Goal: Task Accomplishment & Management: Manage account settings

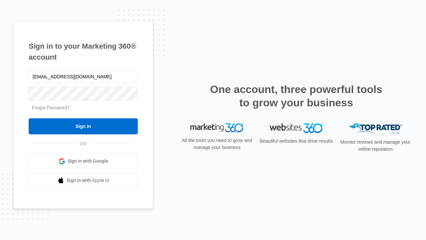
type input "dankie614@gmail.com"
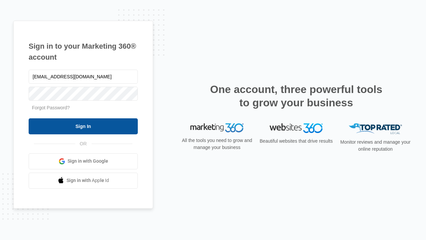
click at [83, 126] on input "Sign In" at bounding box center [83, 126] width 109 height 16
